Goal: Task Accomplishment & Management: Manage account settings

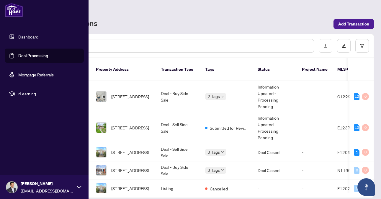
click at [43, 67] on ul "Dashboard Deal Processing Mortgage Referrals rLearning" at bounding box center [44, 65] width 79 height 71
click at [48, 58] on link "Deal Processing" at bounding box center [33, 55] width 30 height 5
click at [38, 39] on link "Dashboard" at bounding box center [28, 36] width 20 height 5
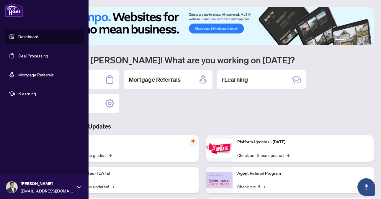
click at [46, 63] on ul "Dashboard Deal Processing Mortgage Referrals rLearning" at bounding box center [44, 65] width 79 height 71
click at [46, 56] on link "Deal Processing" at bounding box center [33, 55] width 30 height 5
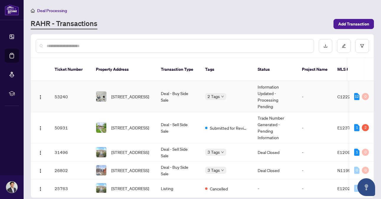
click at [197, 95] on td "Deal - Buy Side Sale" at bounding box center [178, 96] width 44 height 31
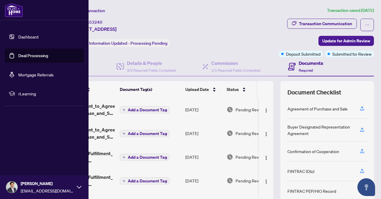
click at [40, 58] on link "Deal Processing" at bounding box center [33, 55] width 30 height 5
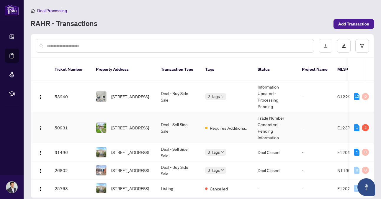
click at [194, 123] on td "Deal - Sell Side Sale" at bounding box center [178, 127] width 44 height 31
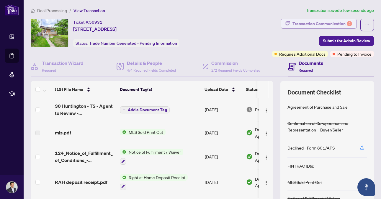
click at [303, 23] on div "Transaction Communication 2" at bounding box center [323, 23] width 60 height 9
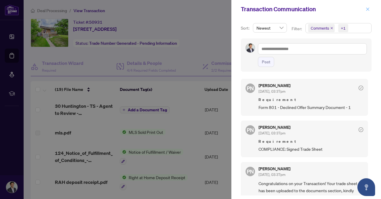
click at [369, 10] on icon "close" at bounding box center [368, 8] width 3 height 3
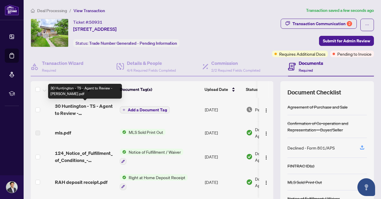
click at [97, 109] on span "30 Huntington - TS - Agent to Review - [PERSON_NAME].pdf" at bounding box center [85, 109] width 60 height 14
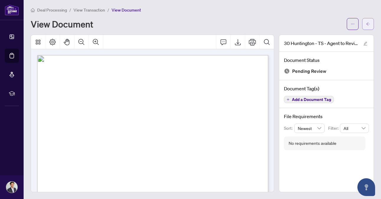
click at [364, 26] on button "button" at bounding box center [368, 24] width 12 height 12
